Goal: Information Seeking & Learning: Learn about a topic

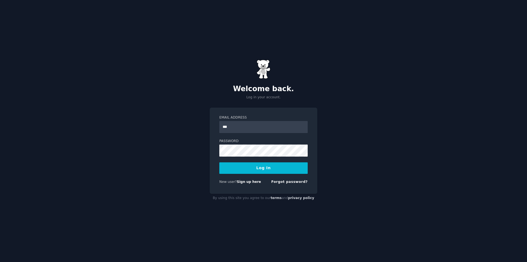
type input "**********"
click at [219, 163] on button "Log In" at bounding box center [263, 169] width 88 height 12
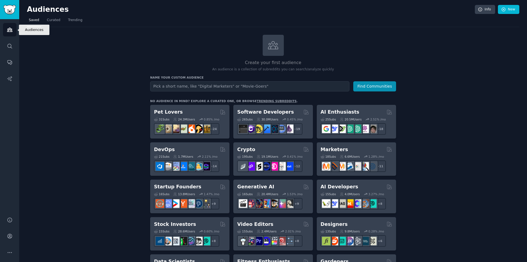
click at [11, 30] on icon "Sidebar" at bounding box center [9, 30] width 5 height 4
click at [12, 10] on img "Sidebar" at bounding box center [9, 10] width 13 height 10
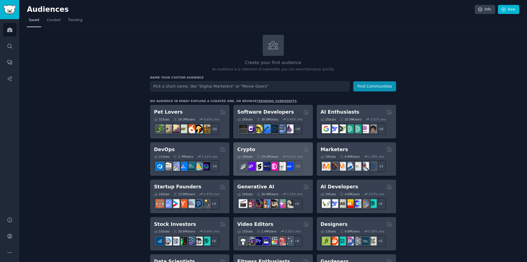
click at [258, 148] on div "Crypto" at bounding box center [273, 149] width 72 height 7
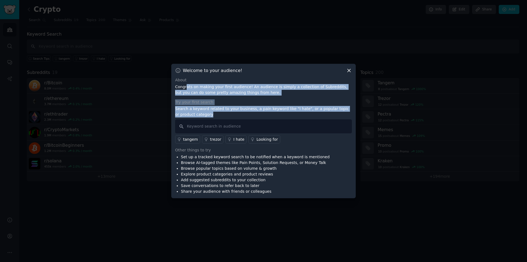
drag, startPoint x: 186, startPoint y: 87, endPoint x: 272, endPoint y: 119, distance: 91.4
click at [272, 119] on div "About Congrats on making your first audience! An audience is simply a collectio…" at bounding box center [263, 135] width 177 height 117
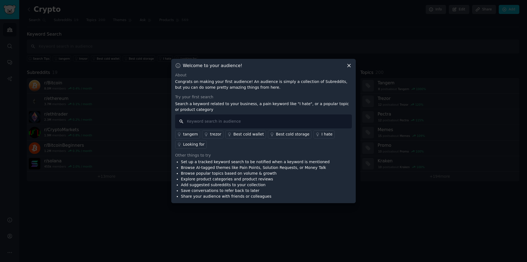
click at [267, 123] on input "text" at bounding box center [263, 122] width 177 height 14
type input "I wish"
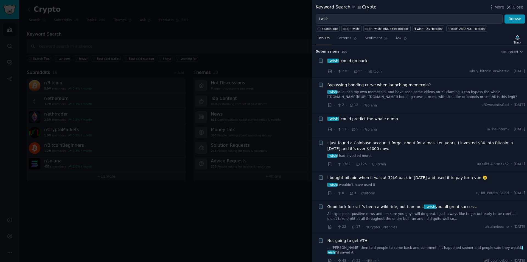
click at [276, 55] on div at bounding box center [263, 131] width 527 height 262
